Goal: Transaction & Acquisition: Book appointment/travel/reservation

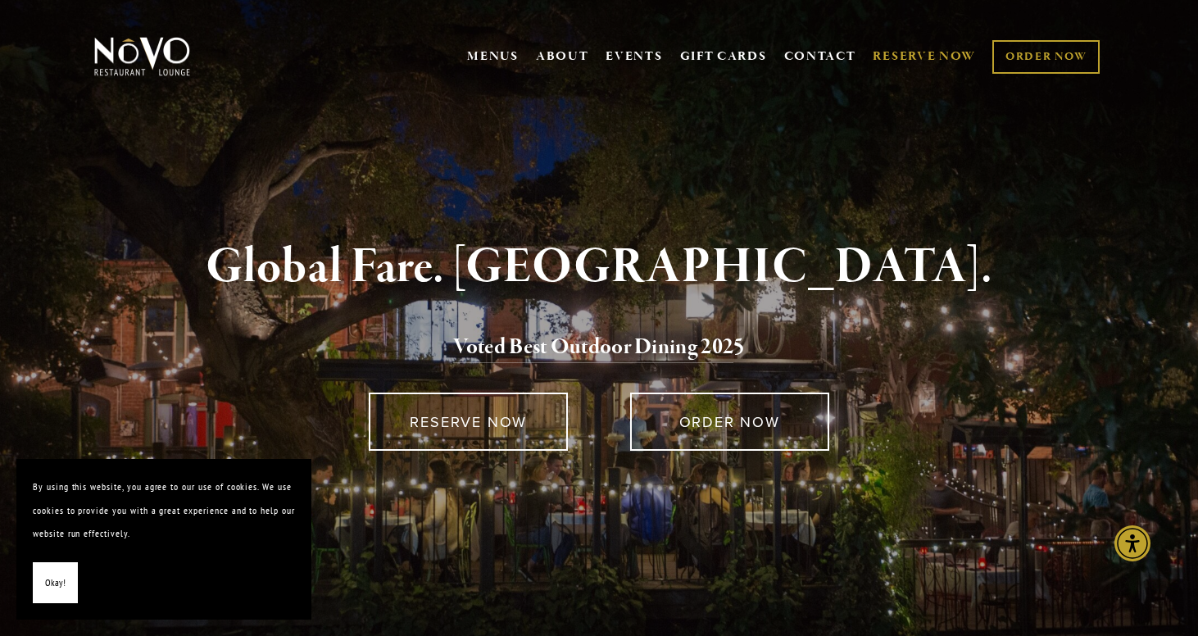
click at [903, 51] on link "RESERVE NOW" at bounding box center [924, 56] width 103 height 31
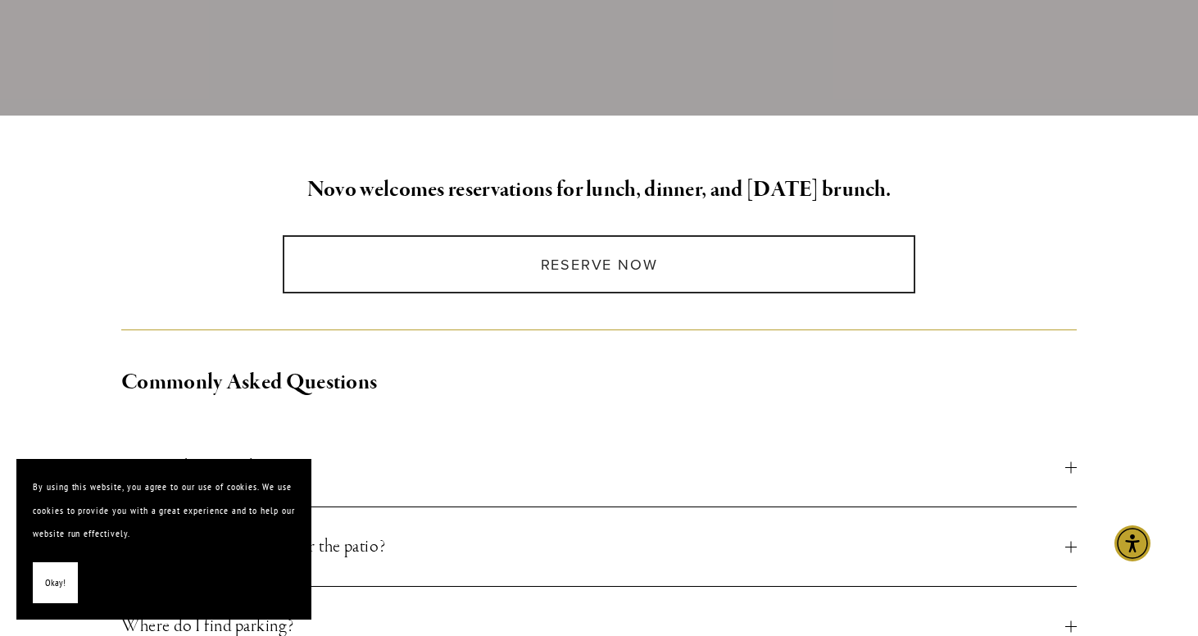
scroll to position [180, 0]
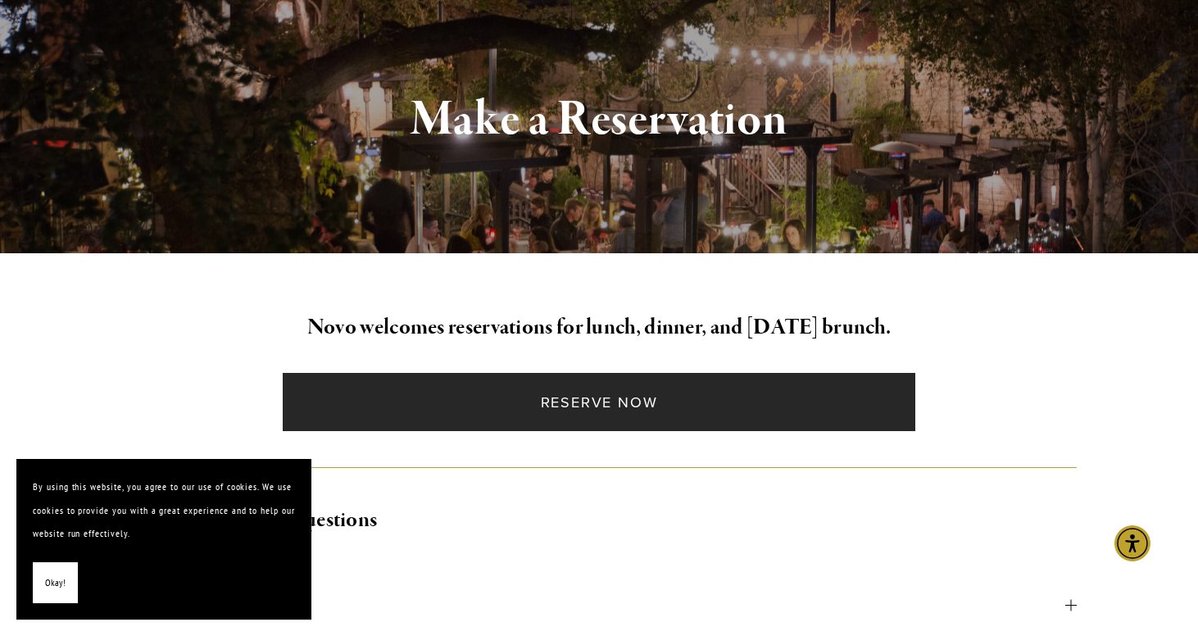
click at [606, 400] on link "Reserve Now" at bounding box center [599, 402] width 632 height 58
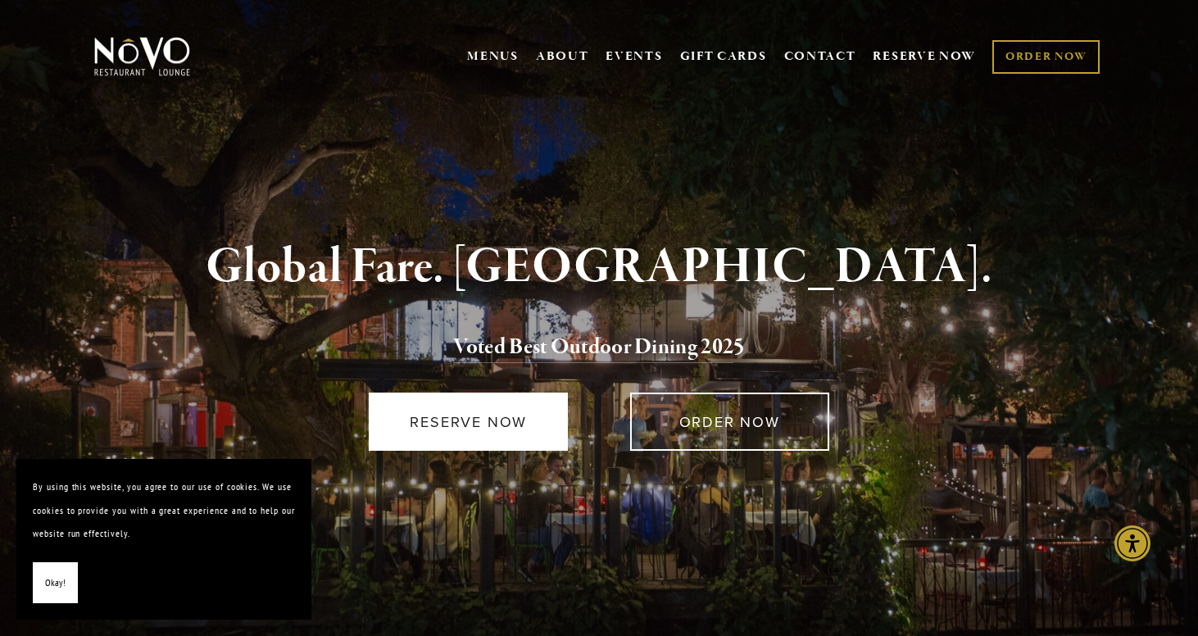
click at [493, 428] on link "RESERVE NOW" at bounding box center [468, 422] width 199 height 58
